Goal: Task Accomplishment & Management: Use online tool/utility

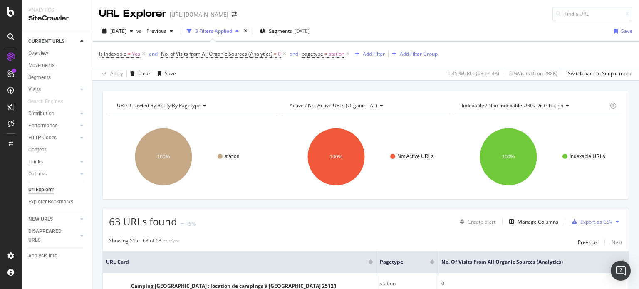
scroll to position [479, 0]
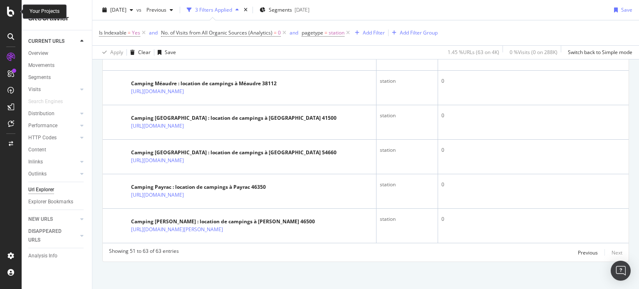
click at [9, 14] on icon at bounding box center [10, 12] width 7 height 10
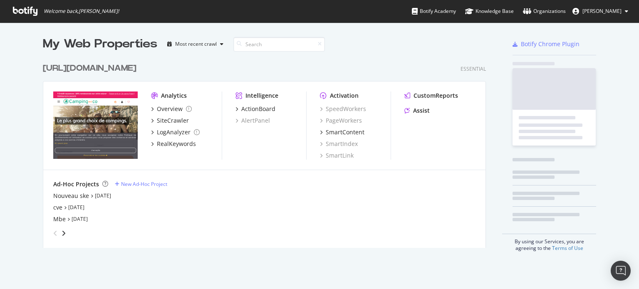
scroll to position [283, 626]
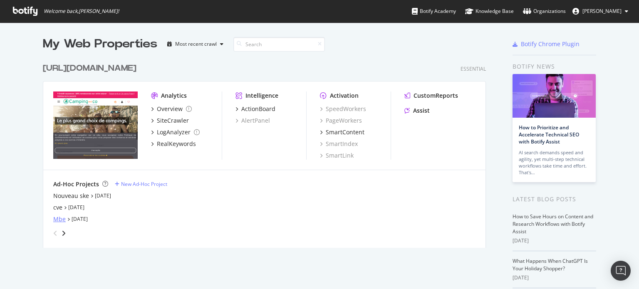
click at [53, 219] on div "Mbe" at bounding box center [59, 219] width 12 height 8
click at [65, 197] on div "Nouveau ske" at bounding box center [71, 196] width 36 height 8
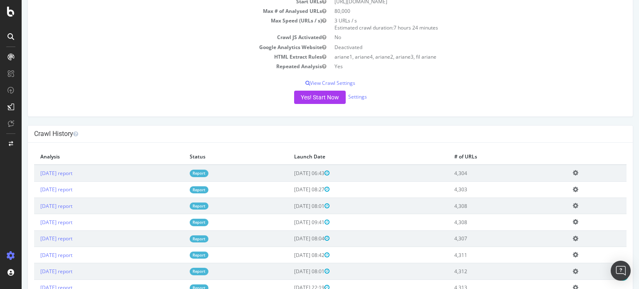
scroll to position [42, 0]
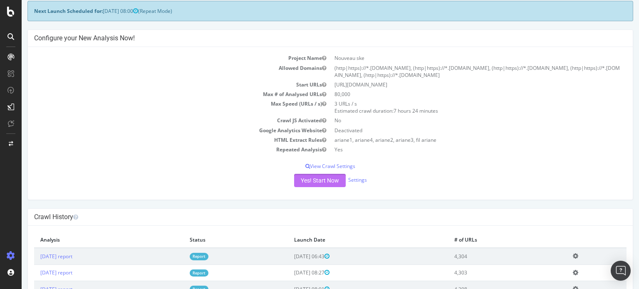
click at [307, 181] on button "Yes! Start Now" at bounding box center [320, 180] width 52 height 13
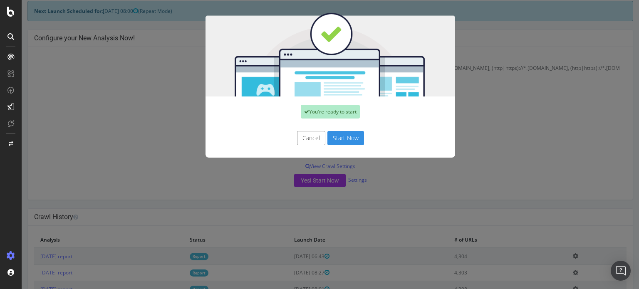
click at [482, 114] on div "You're ready to start Cancel Start Now" at bounding box center [330, 144] width 617 height 289
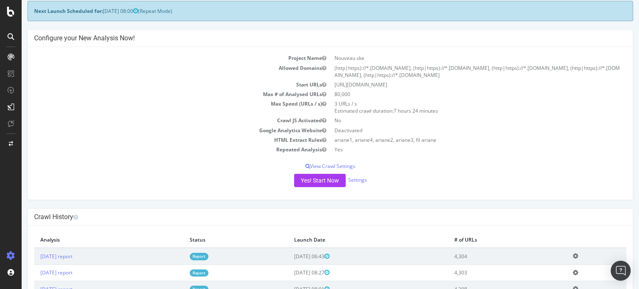
click at [208, 257] on link "Report" at bounding box center [199, 256] width 19 height 7
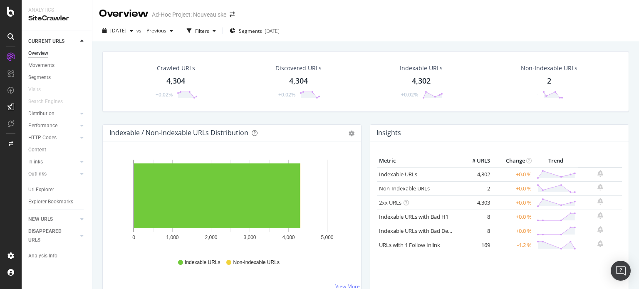
click at [413, 186] on link "Non-Indexable URLs" at bounding box center [404, 188] width 51 height 7
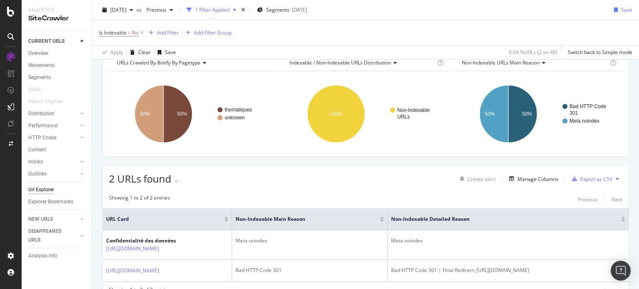
scroll to position [91, 0]
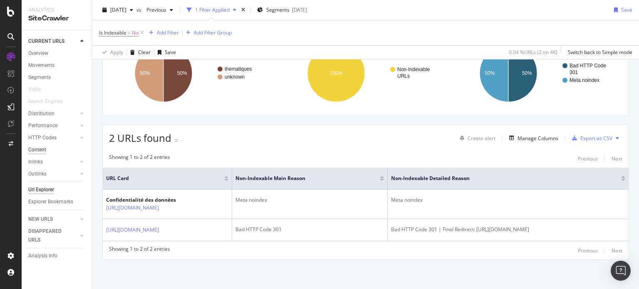
click at [40, 149] on div "Content" at bounding box center [37, 150] width 18 height 9
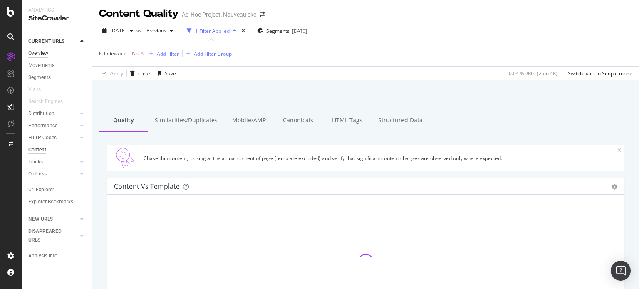
click at [42, 54] on div "Overview" at bounding box center [38, 53] width 20 height 9
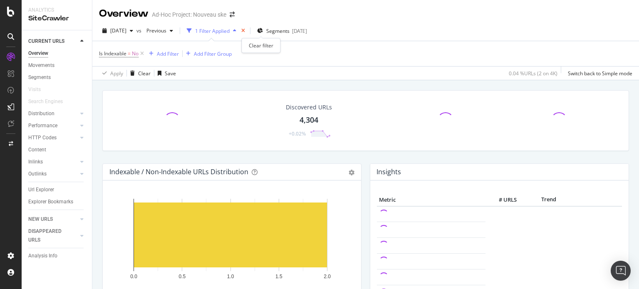
click at [245, 31] on icon "times" at bounding box center [243, 30] width 4 height 5
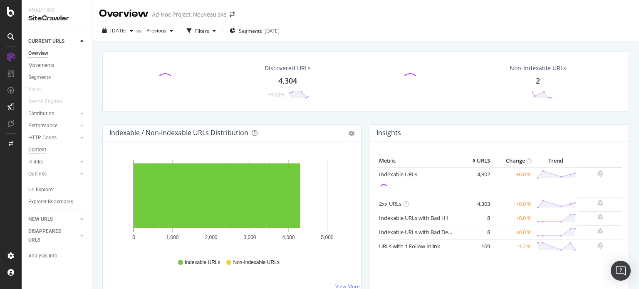
click at [38, 152] on div "Content" at bounding box center [37, 150] width 18 height 9
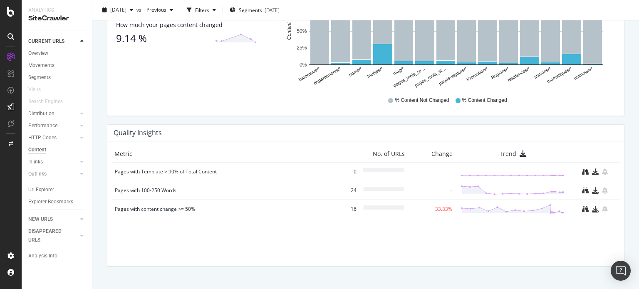
scroll to position [291, 0]
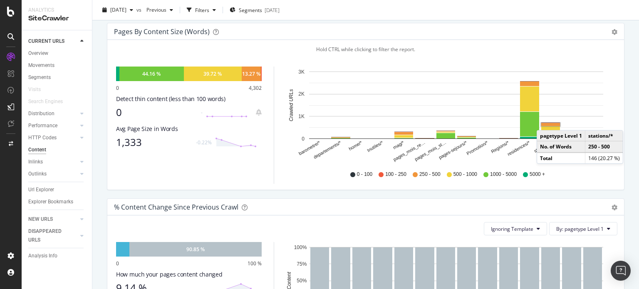
click at [545, 122] on rect "A chart." at bounding box center [550, 124] width 21 height 5
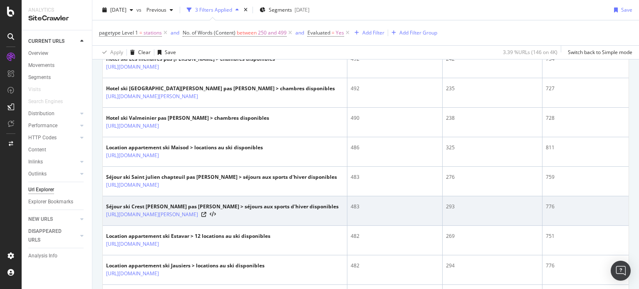
scroll to position [422, 0]
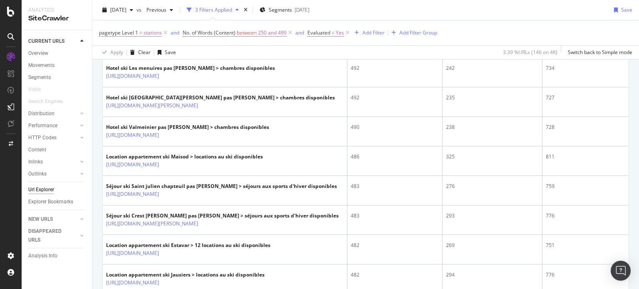
drag, startPoint x: 168, startPoint y: 174, endPoint x: 374, endPoint y: 16, distance: 259.2
click at [374, 16] on div "[DATE] vs Previous 3 Filters Applied Segments [DATE] Save" at bounding box center [365, 11] width 547 height 17
click at [213, 30] on span "No. of Words (Content)" at bounding box center [209, 32] width 53 height 7
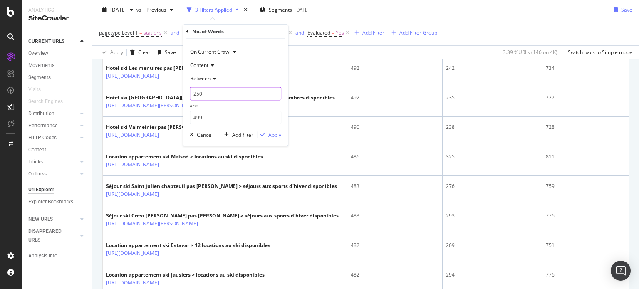
drag, startPoint x: 204, startPoint y: 96, endPoint x: 187, endPoint y: 93, distance: 17.7
click at [187, 93] on div "On Current Crawl Content Between 250 and 499 Cancel Add filter Apply" at bounding box center [235, 92] width 105 height 107
type input "0"
drag, startPoint x: 205, startPoint y: 117, endPoint x: 186, endPoint y: 118, distance: 19.1
click at [187, 118] on div "On Current Crawl Content Between 0 and 499 Cancel Add filter Apply" at bounding box center [235, 92] width 105 height 107
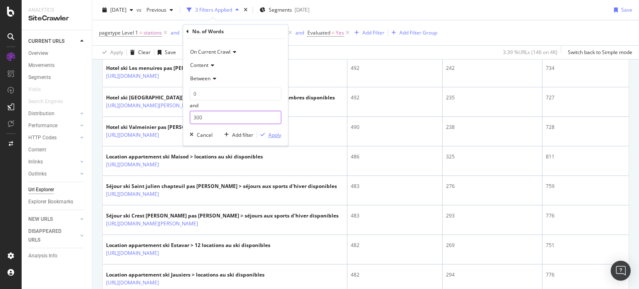
type input "300"
click at [277, 139] on button "Apply" at bounding box center [269, 135] width 24 height 8
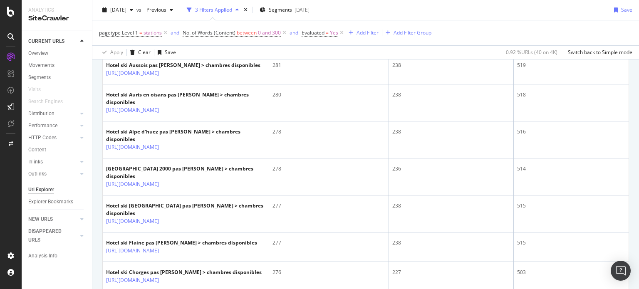
scroll to position [713, 0]
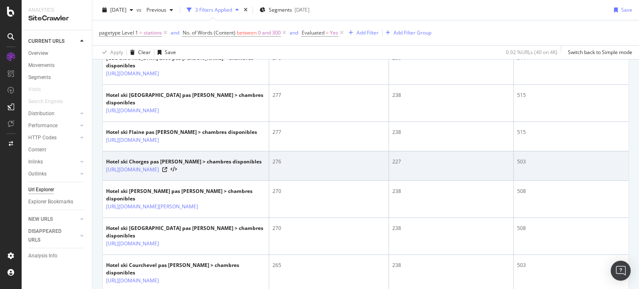
click at [241, 166] on div "[URL][DOMAIN_NAME]" at bounding box center [184, 170] width 156 height 8
click at [167, 167] on icon at bounding box center [164, 169] width 5 height 5
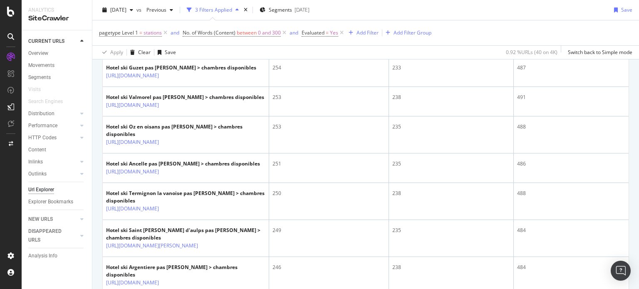
scroll to position [1296, 0]
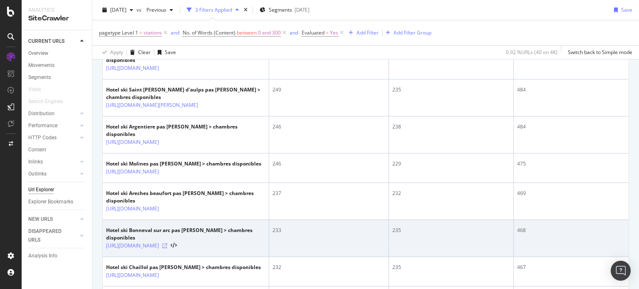
click at [167, 243] on icon at bounding box center [164, 245] width 5 height 5
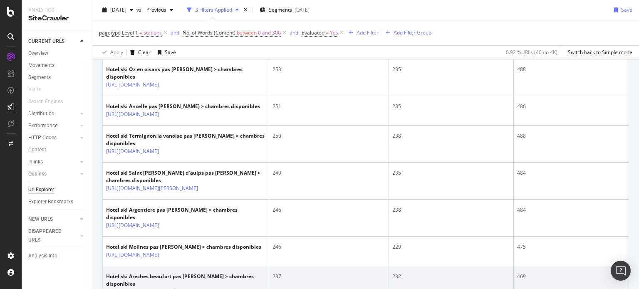
scroll to position [1341, 0]
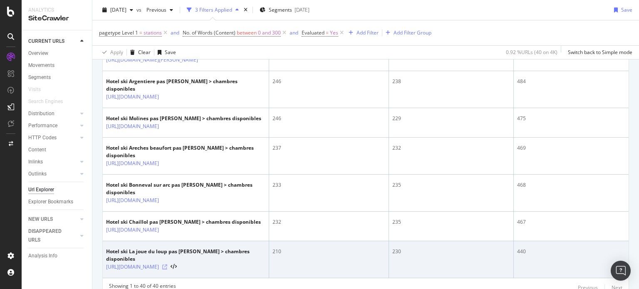
click at [167, 265] on icon at bounding box center [164, 267] width 5 height 5
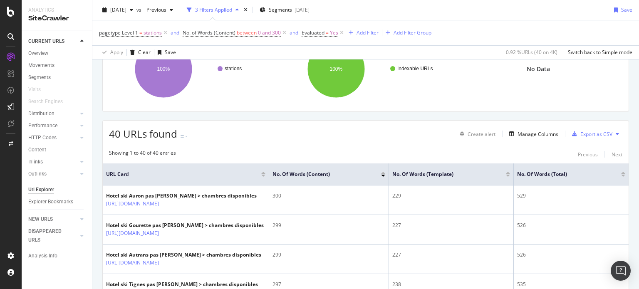
scroll to position [0, 0]
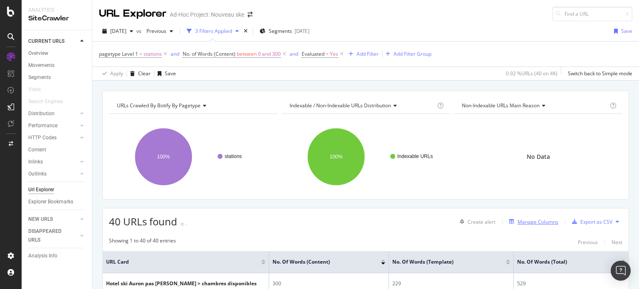
click at [531, 221] on div "Manage Columns" at bounding box center [537, 221] width 41 height 7
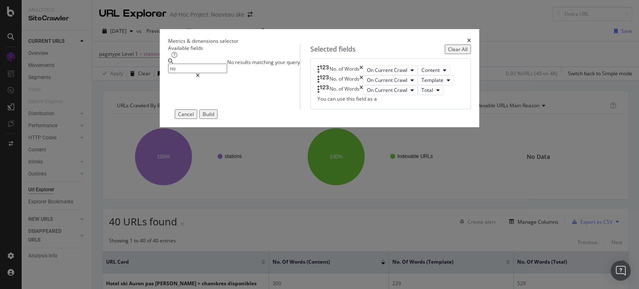
type input "n"
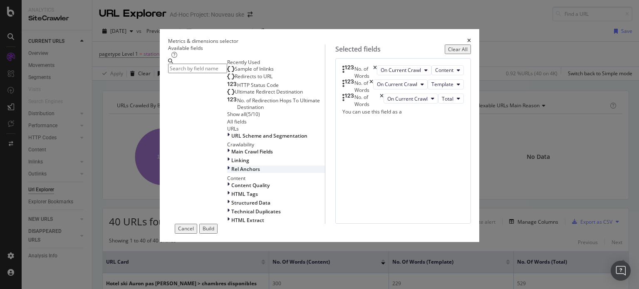
scroll to position [120, 0]
click at [231, 224] on span "HTML Extract" at bounding box center [247, 220] width 33 height 7
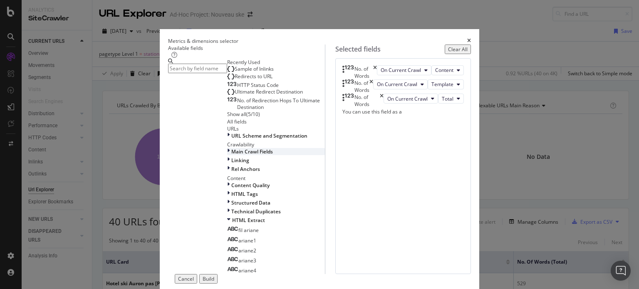
scroll to position [0, 0]
click at [227, 118] on div "Show all" at bounding box center [236, 114] width 19 height 7
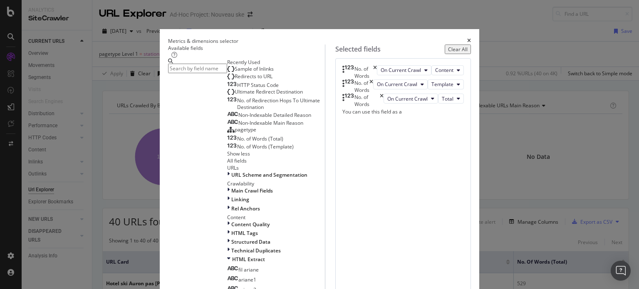
click at [207, 73] on input "modal" at bounding box center [197, 69] width 59 height 10
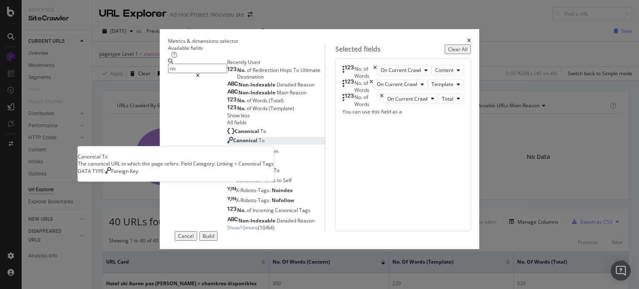
scroll to position [71, 0]
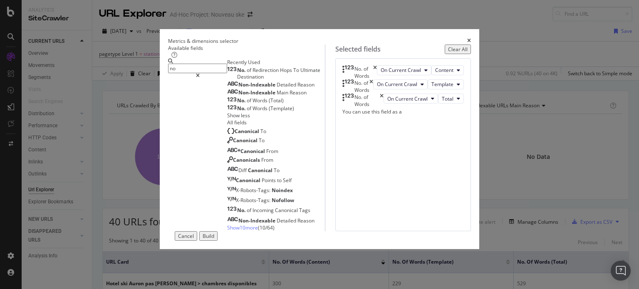
click at [227, 230] on span "Show 10 more" at bounding box center [242, 227] width 31 height 7
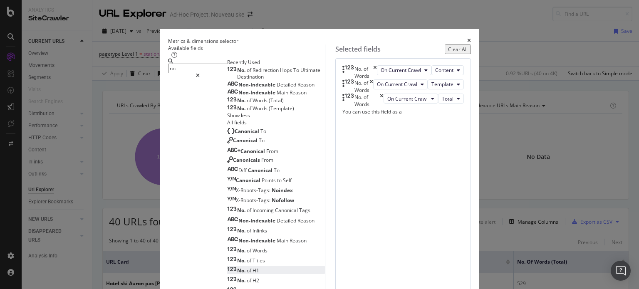
scroll to position [0, 0]
click at [168, 73] on input "no" at bounding box center [197, 69] width 59 height 10
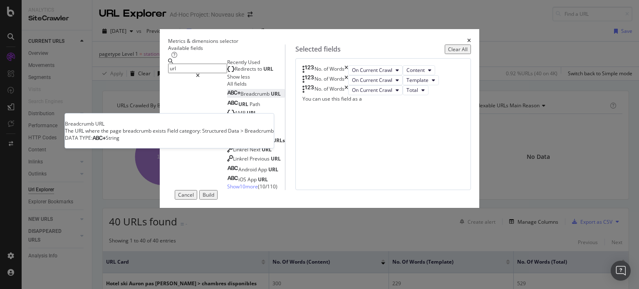
scroll to position [34, 0]
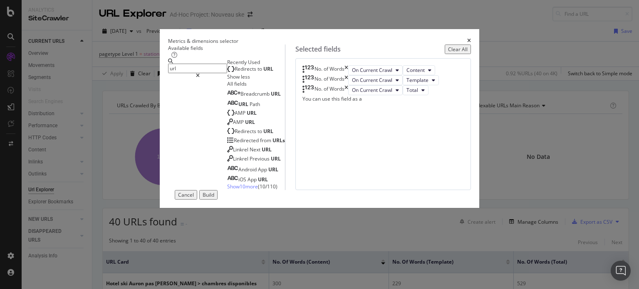
type input "url"
click at [227, 190] on span "Show 10 more" at bounding box center [242, 186] width 31 height 7
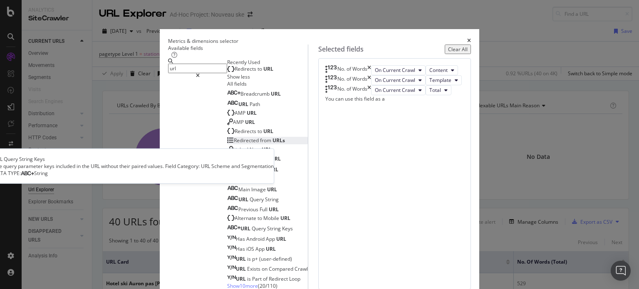
scroll to position [135, 0]
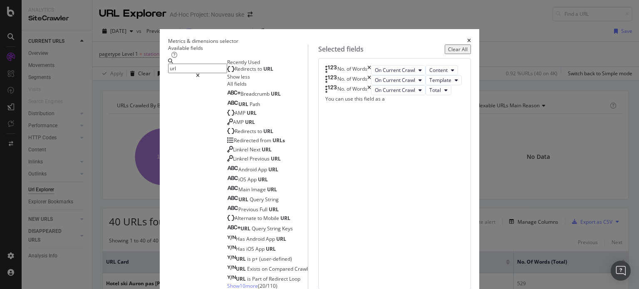
click at [227, 282] on span "Show 10 more" at bounding box center [242, 285] width 31 height 7
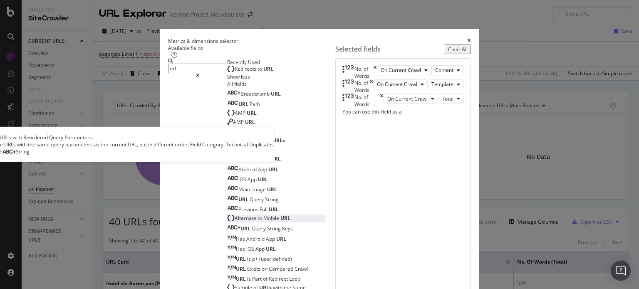
scroll to position [235, 0]
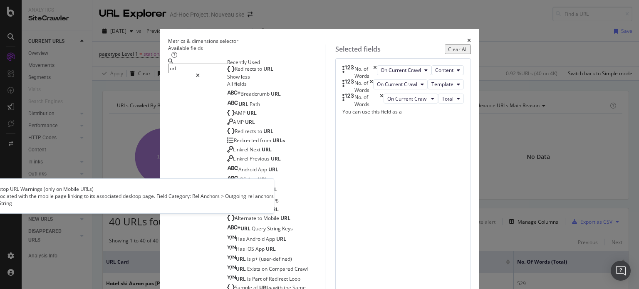
scroll to position [340, 0]
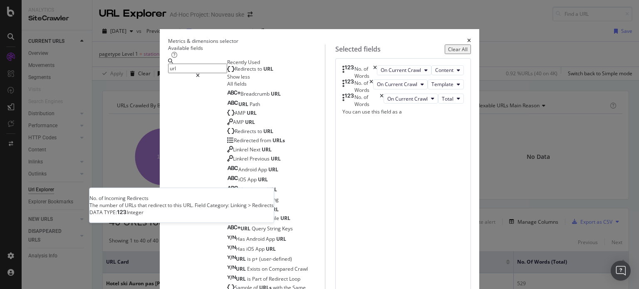
scroll to position [441, 0]
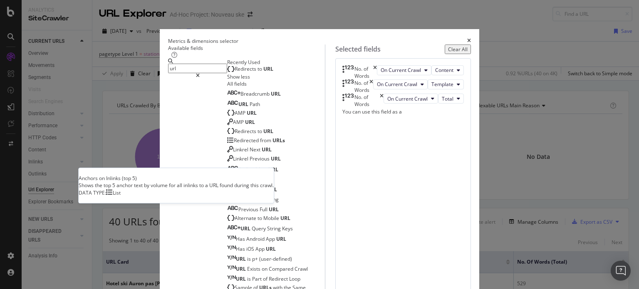
scroll to position [543, 0]
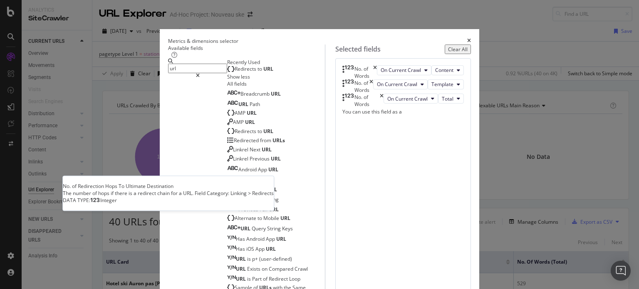
scroll to position [646, 0]
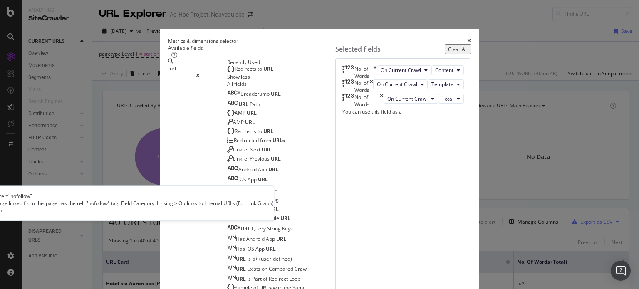
scroll to position [746, 0]
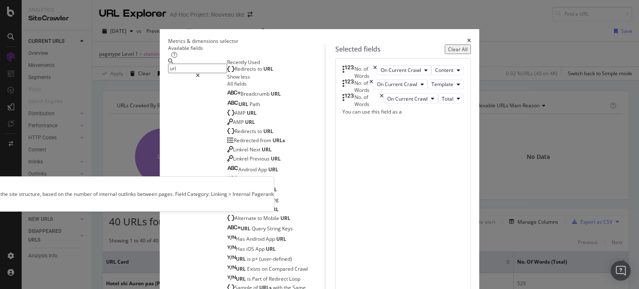
scroll to position [847, 0]
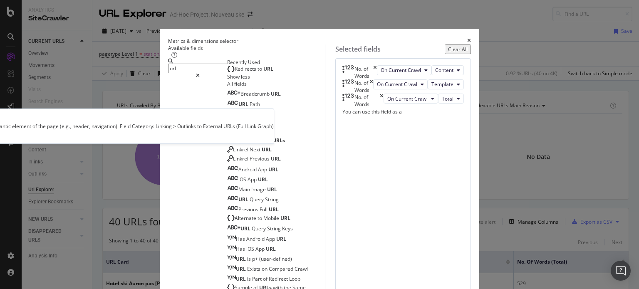
scroll to position [947, 0]
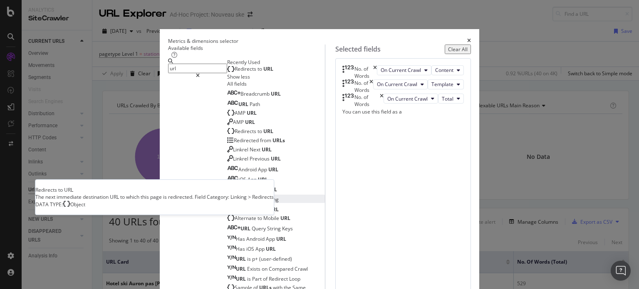
scroll to position [0, 0]
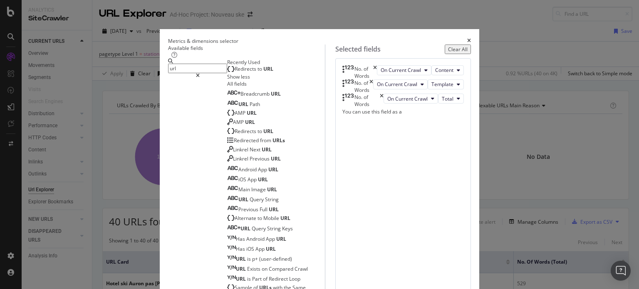
click at [471, 38] on icon "times" at bounding box center [469, 40] width 4 height 5
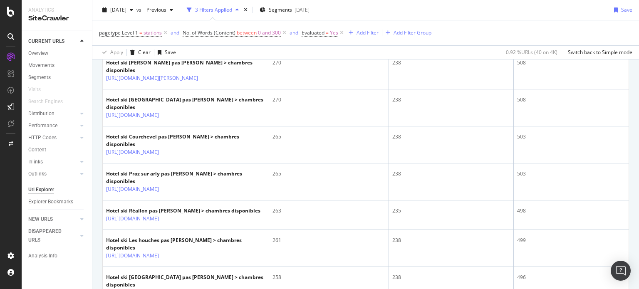
scroll to position [634, 0]
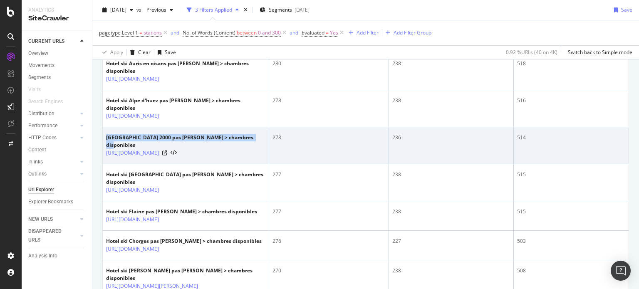
drag, startPoint x: 246, startPoint y: 124, endPoint x: 107, endPoint y: 117, distance: 139.5
click at [107, 127] on td "[GEOGRAPHIC_DATA] 2000 pas [PERSON_NAME] > chambres disponibles [URL][DOMAIN_NA…" at bounding box center [186, 145] width 166 height 37
copy div "[GEOGRAPHIC_DATA] 2000 pas [PERSON_NAME] > chambres disponibles"
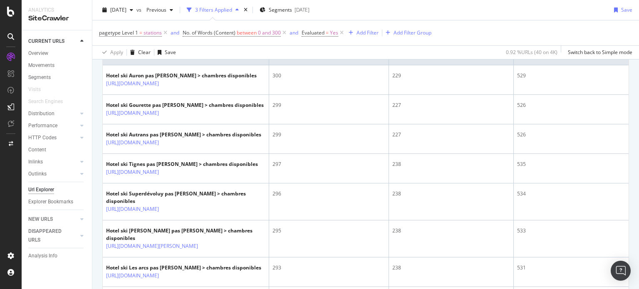
scroll to position [499, 0]
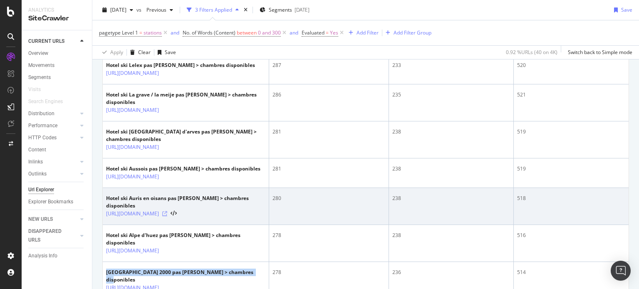
click at [167, 211] on icon at bounding box center [164, 213] width 5 height 5
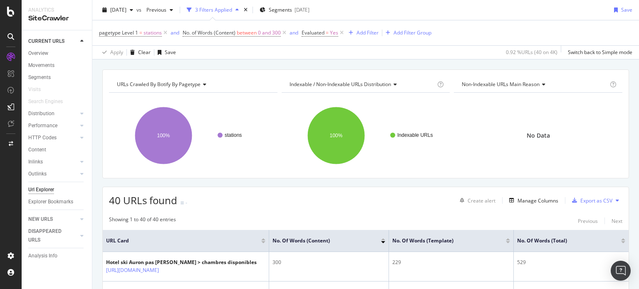
scroll to position [42, 0]
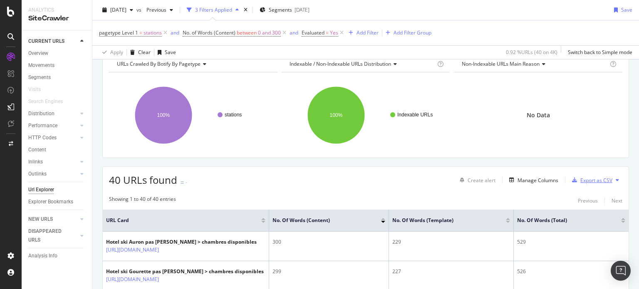
click at [585, 183] on div "Export as CSV" at bounding box center [591, 180] width 44 height 12
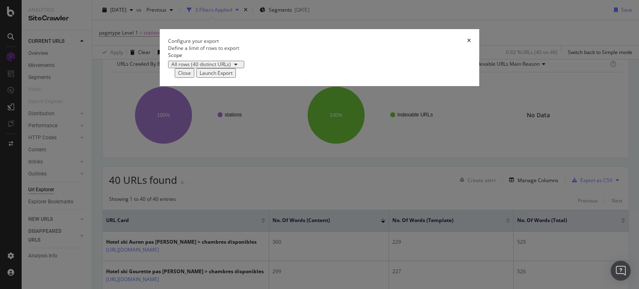
click at [233, 77] on div "Launch Export" at bounding box center [216, 72] width 33 height 7
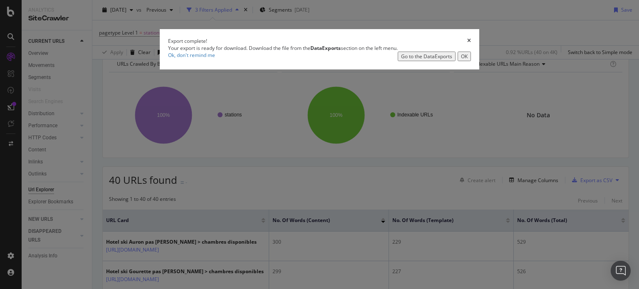
click at [408, 60] on div "Go to the DataExports" at bounding box center [426, 56] width 51 height 7
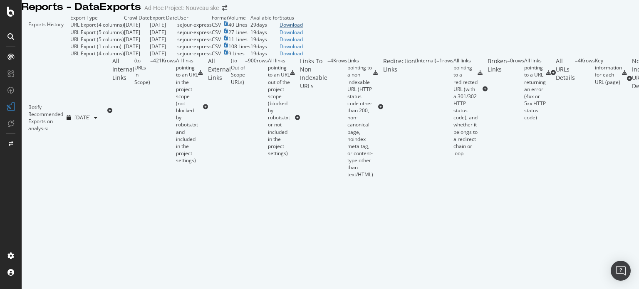
click at [303, 28] on div "Download" at bounding box center [291, 24] width 23 height 7
